Goal: Information Seeking & Learning: Learn about a topic

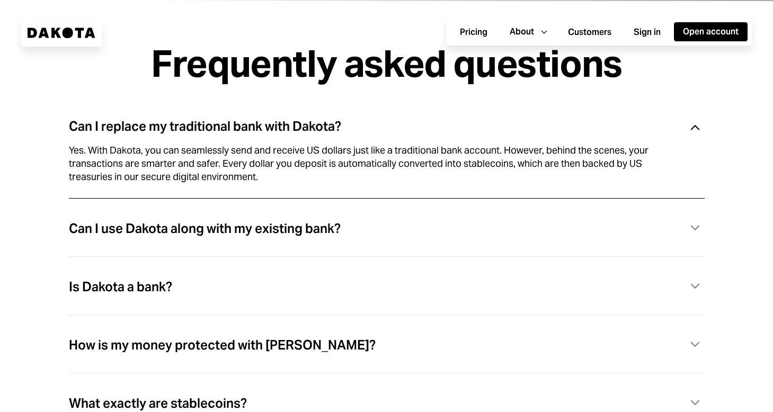
scroll to position [2893, 0]
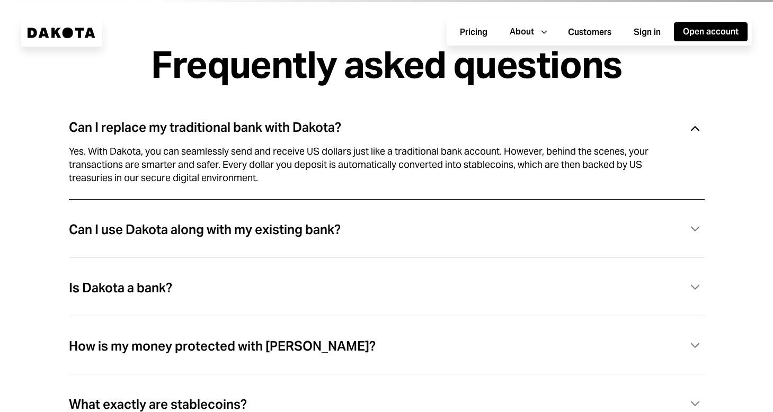
click at [357, 235] on div "Can I use Dakota along with my existing bank? Caret Down" at bounding box center [387, 230] width 636 height 22
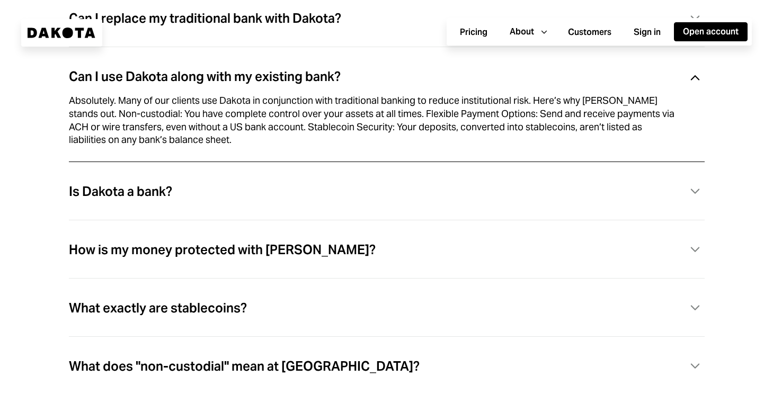
scroll to position [3007, 0]
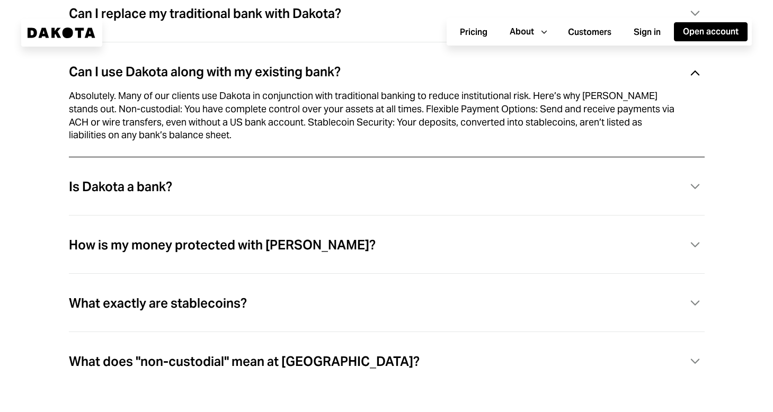
click at [219, 191] on div "Is Dakota a bank? Caret Down" at bounding box center [387, 187] width 636 height 22
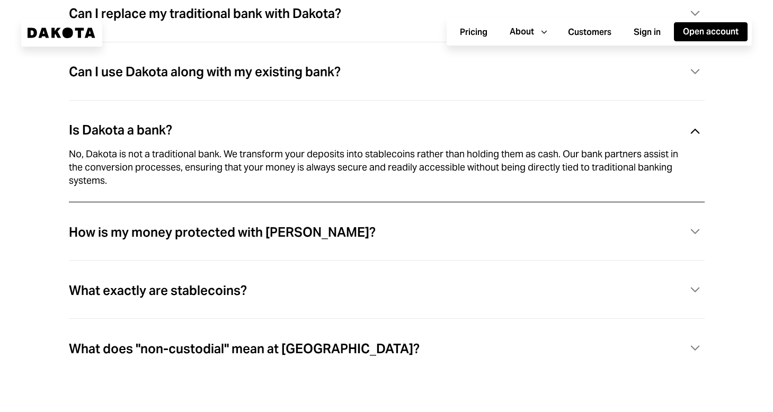
click at [227, 239] on div "How is my money protected with [PERSON_NAME]?" at bounding box center [222, 233] width 307 height 14
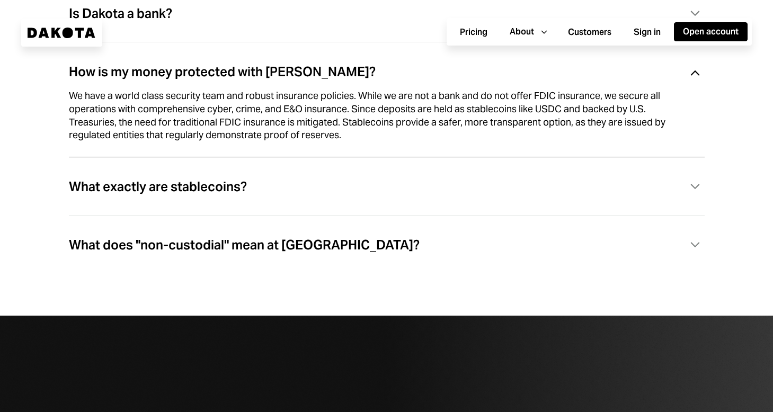
scroll to position [3123, 0]
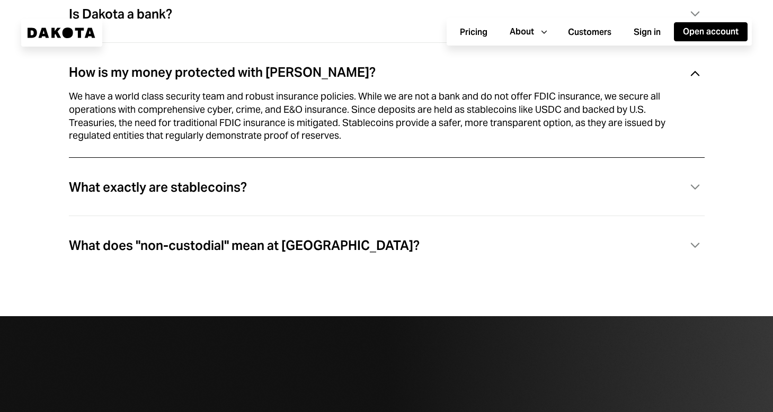
click at [216, 222] on div "What exactly are stablecoins? Caret Down" at bounding box center [387, 200] width 636 height 58
click at [235, 251] on div "What does "non-custodial" mean at [GEOGRAPHIC_DATA]?" at bounding box center [244, 246] width 351 height 14
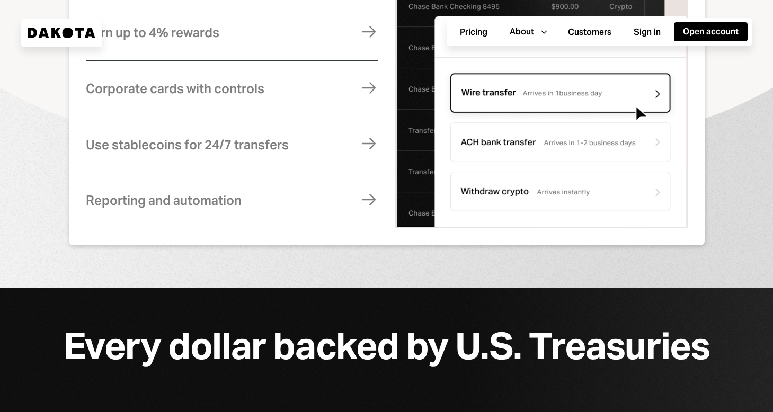
scroll to position [473, 0]
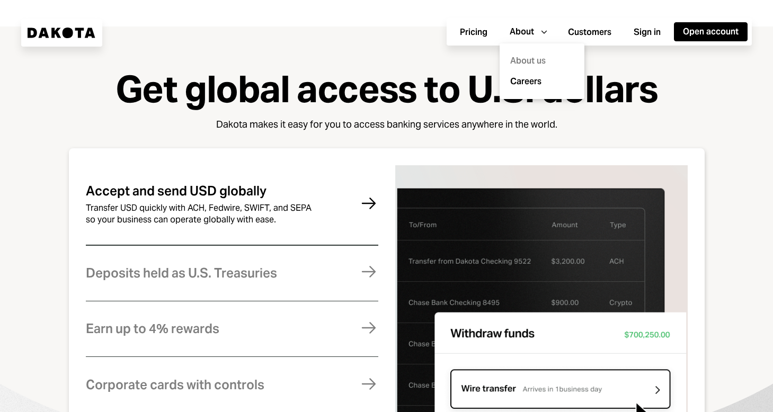
click at [532, 58] on div "About us" at bounding box center [542, 61] width 72 height 21
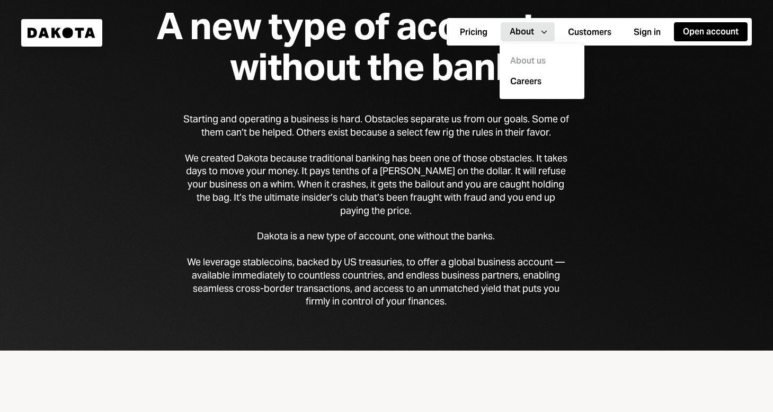
scroll to position [81, 0]
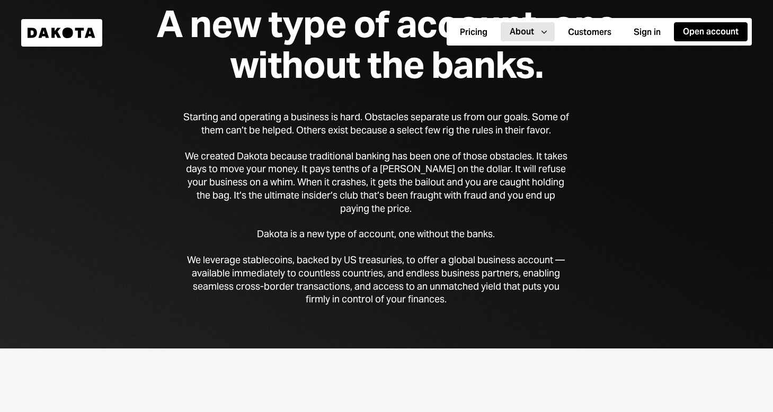
click at [575, 183] on div "Starting and operating a business is hard. Obstacles separate us from our goals…" at bounding box center [386, 208] width 407 height 195
click at [54, 33] on icon at bounding box center [57, 33] width 10 height 10
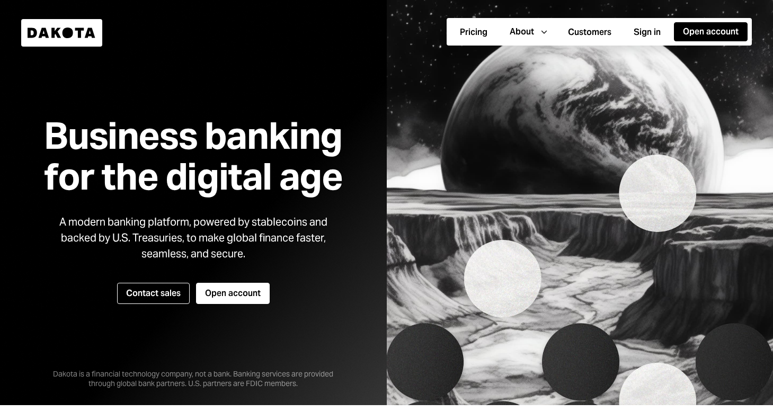
scroll to position [2, 0]
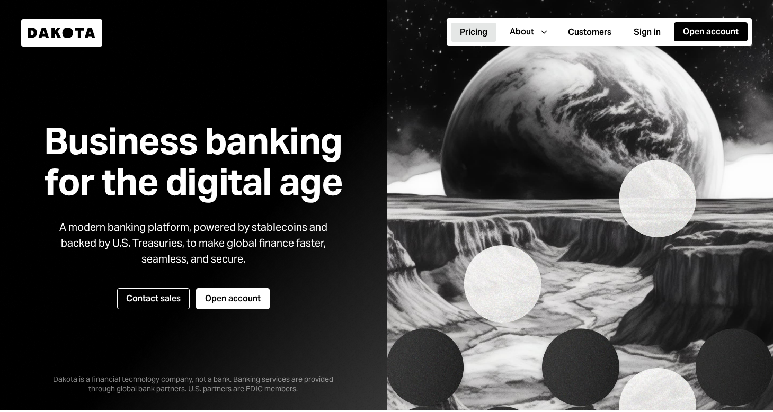
click at [467, 32] on button "Pricing" at bounding box center [474, 32] width 46 height 19
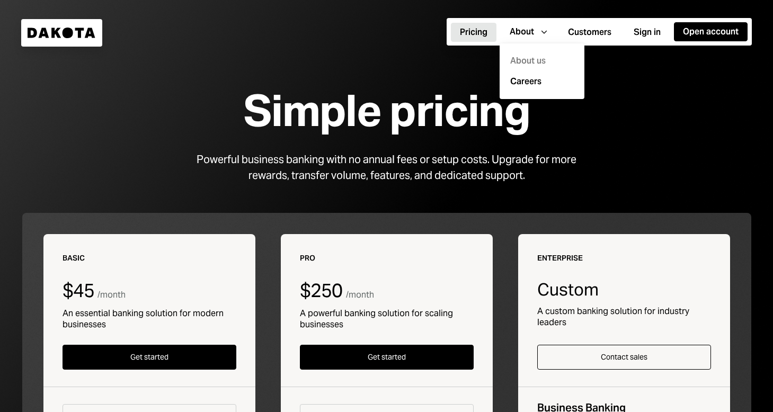
click at [532, 61] on div "About us" at bounding box center [542, 61] width 72 height 21
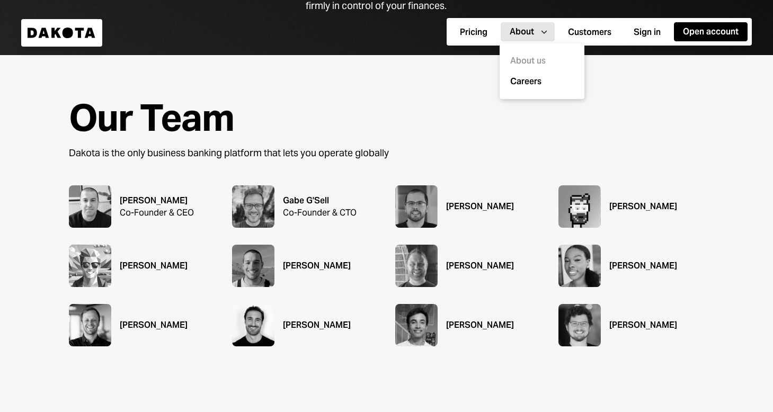
scroll to position [375, 0]
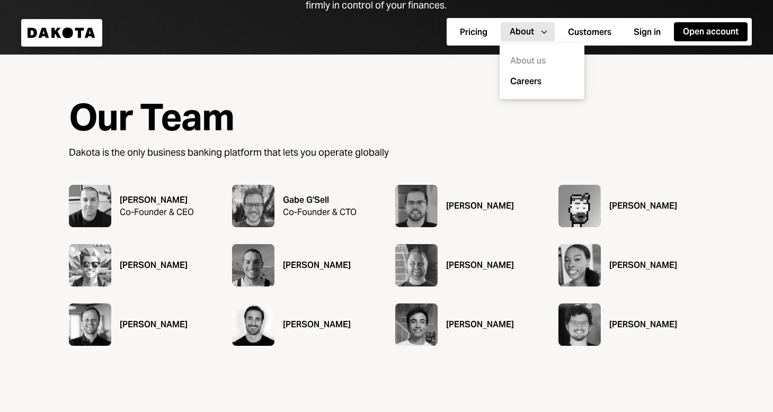
click at [744, 287] on div "Our Team Dakota is the only business banking platform that lets you operate glo…" at bounding box center [386, 251] width 773 height 393
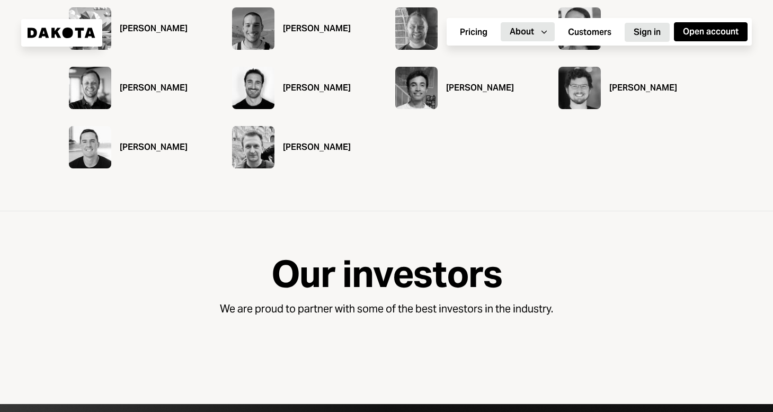
scroll to position [545, 0]
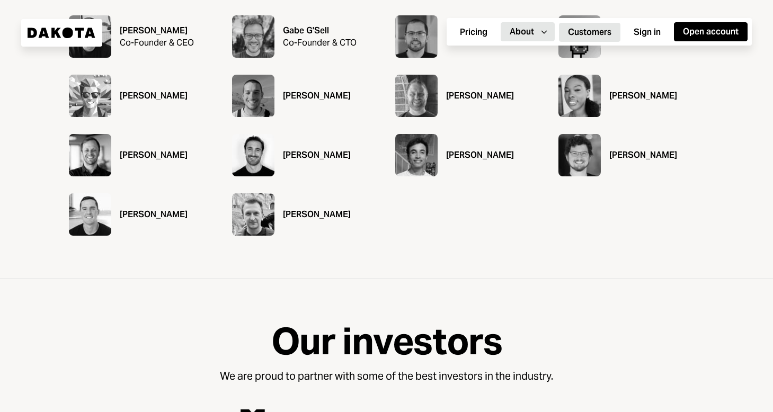
click at [585, 26] on button "Customers" at bounding box center [589, 32] width 61 height 19
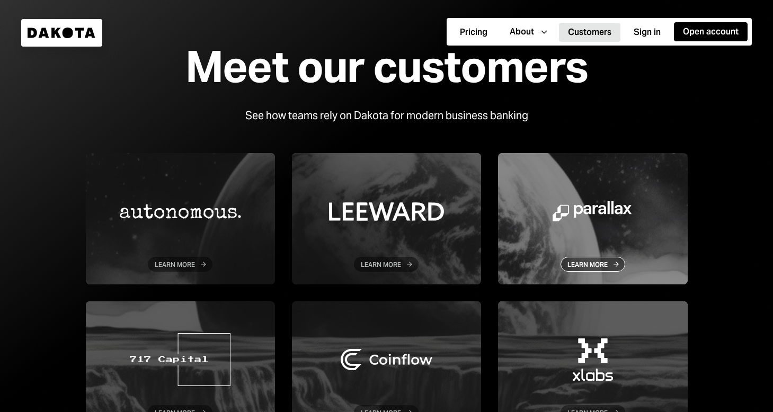
scroll to position [38, 0]
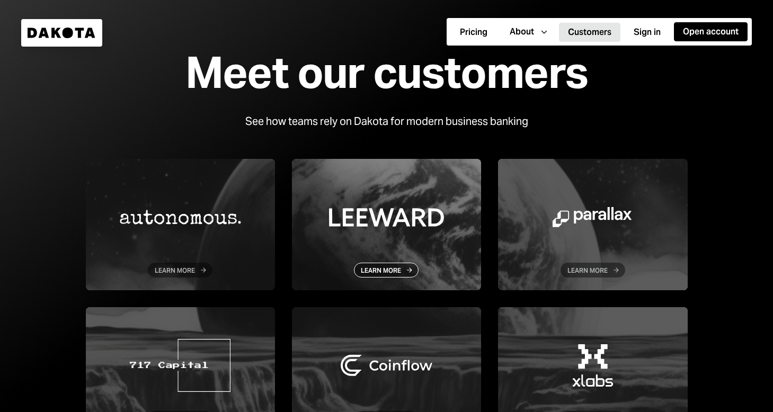
click at [388, 225] on div at bounding box center [386, 224] width 189 height 131
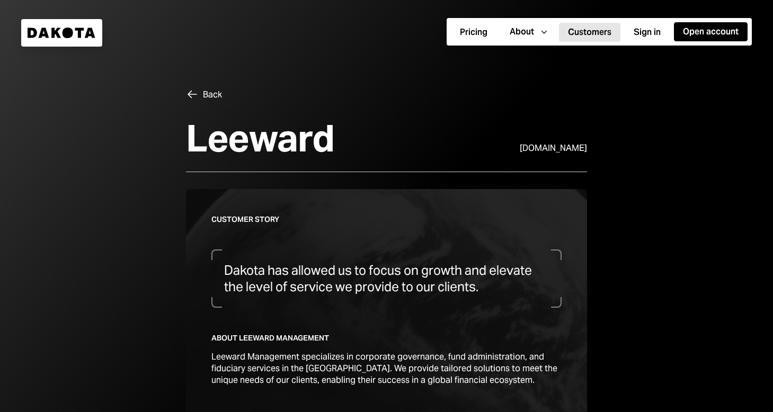
click at [200, 95] on div "Left Arrow Back" at bounding box center [204, 94] width 36 height 13
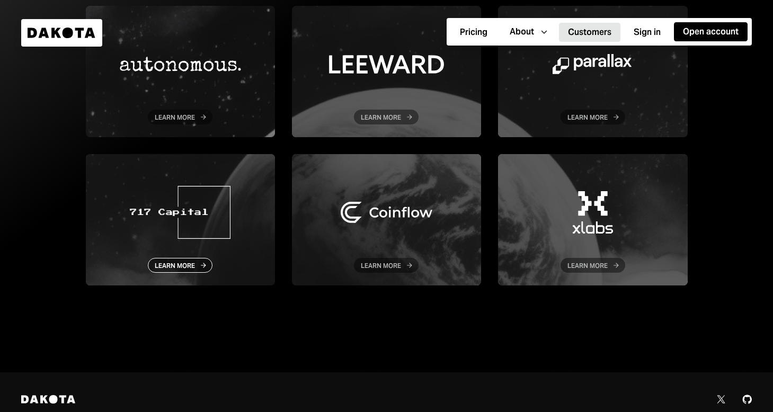
scroll to position [183, 0]
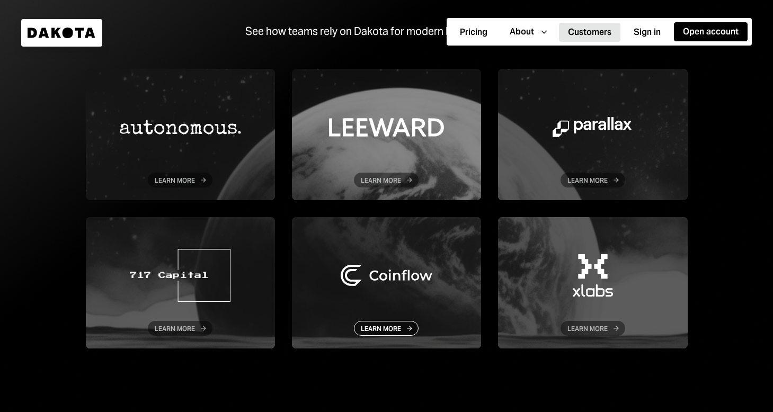
scroll to position [156, 0]
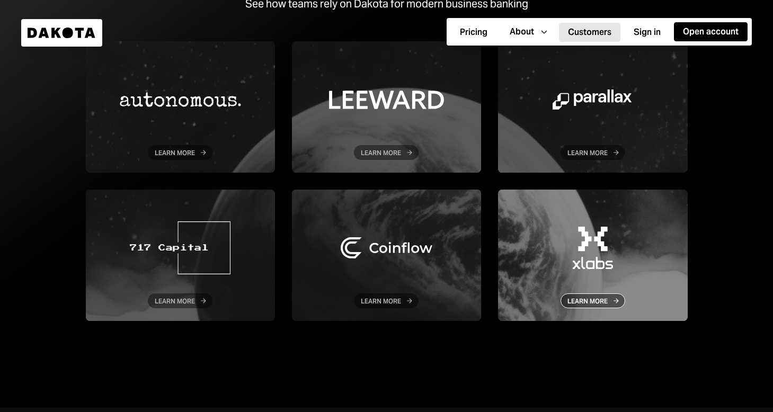
click at [647, 251] on div at bounding box center [592, 255] width 189 height 131
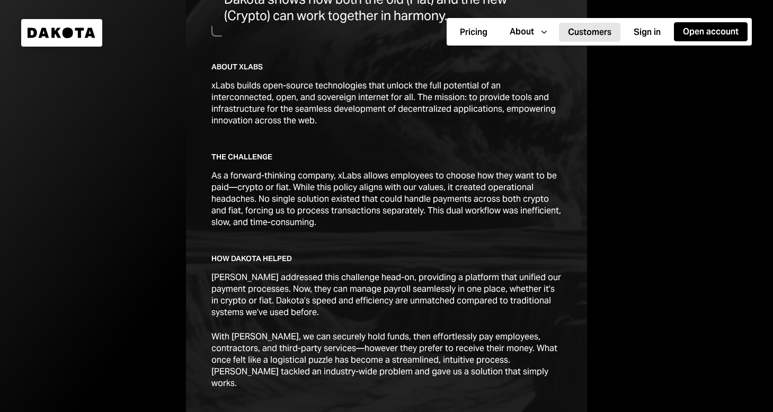
scroll to position [343, 0]
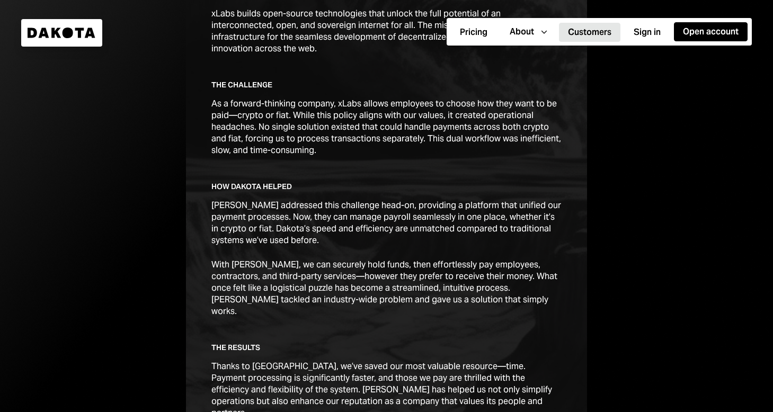
click at [575, 33] on button "Customers" at bounding box center [589, 32] width 61 height 19
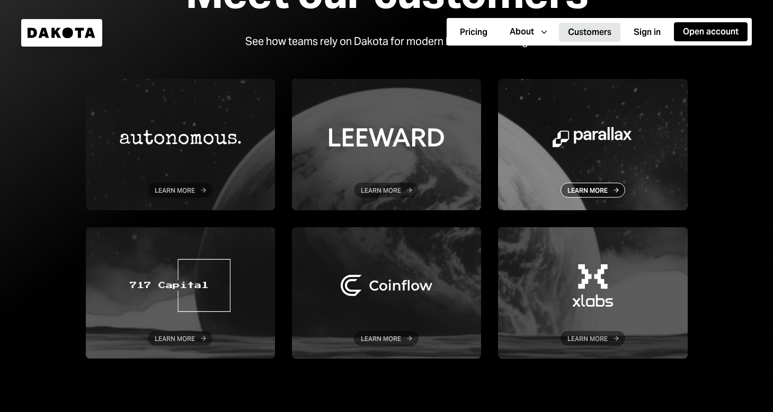
scroll to position [120, 0]
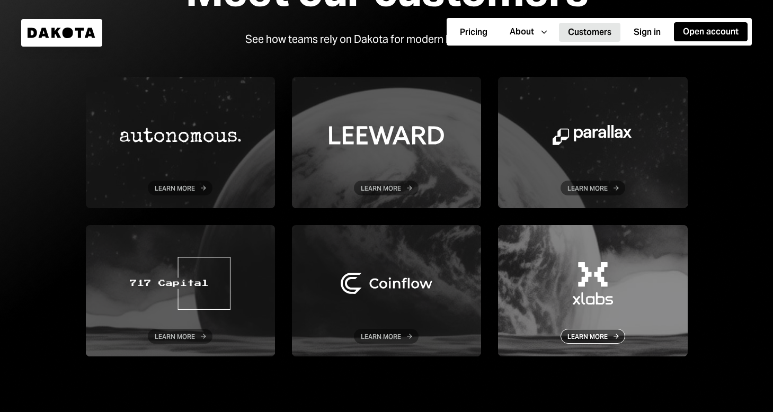
click at [621, 284] on div at bounding box center [592, 290] width 189 height 131
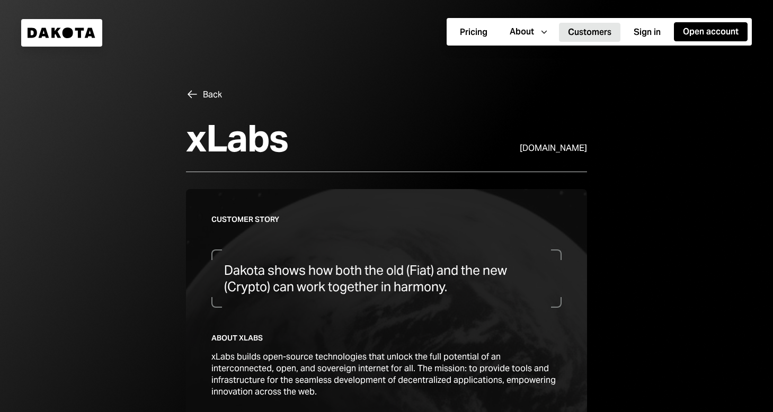
click at [51, 19] on div "Dakota" at bounding box center [61, 33] width 81 height 28
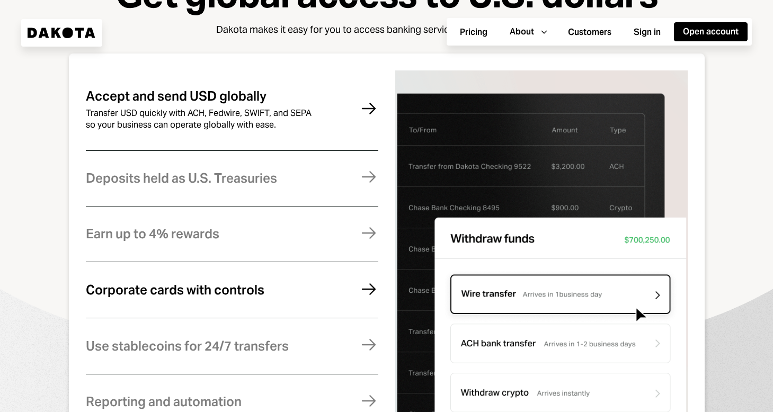
scroll to position [581, 0]
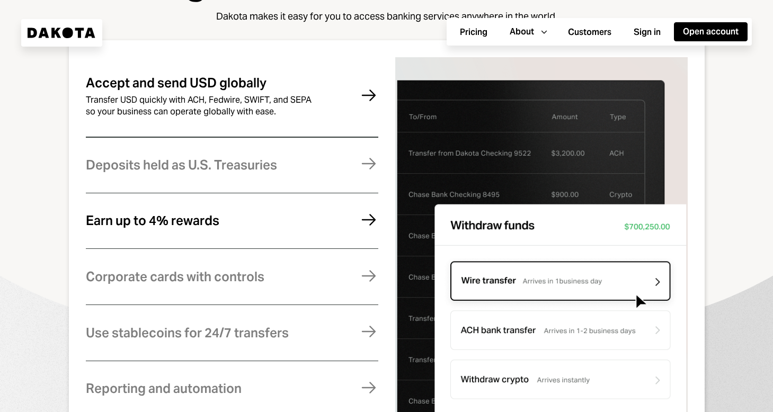
click at [297, 242] on div "Earn up to 4% rewards Earn rewards on your Dakota balance. For higher returns, …" at bounding box center [232, 221] width 292 height 52
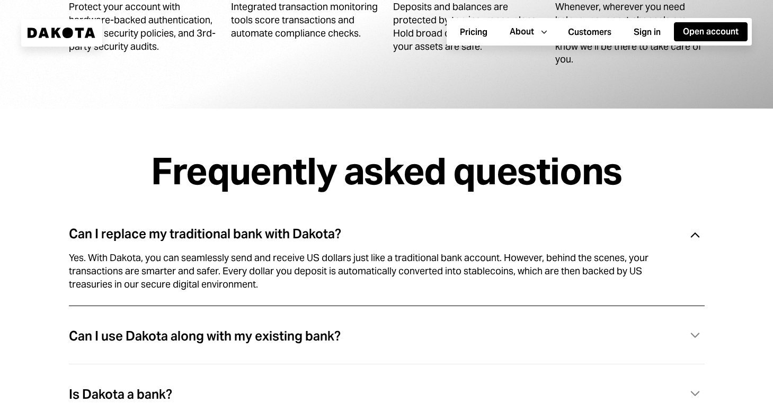
scroll to position [3051, 0]
